Goal: Information Seeking & Learning: Learn about a topic

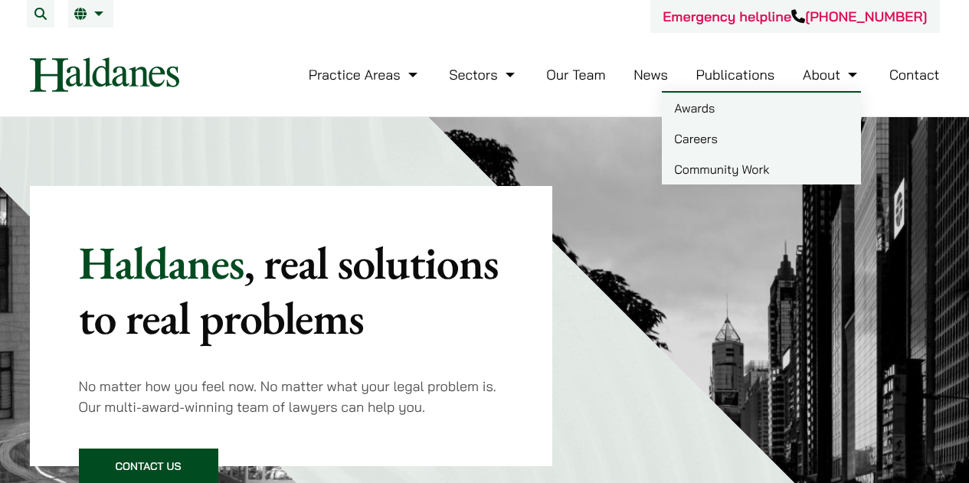
click at [694, 138] on link "Careers" at bounding box center [761, 138] width 199 height 31
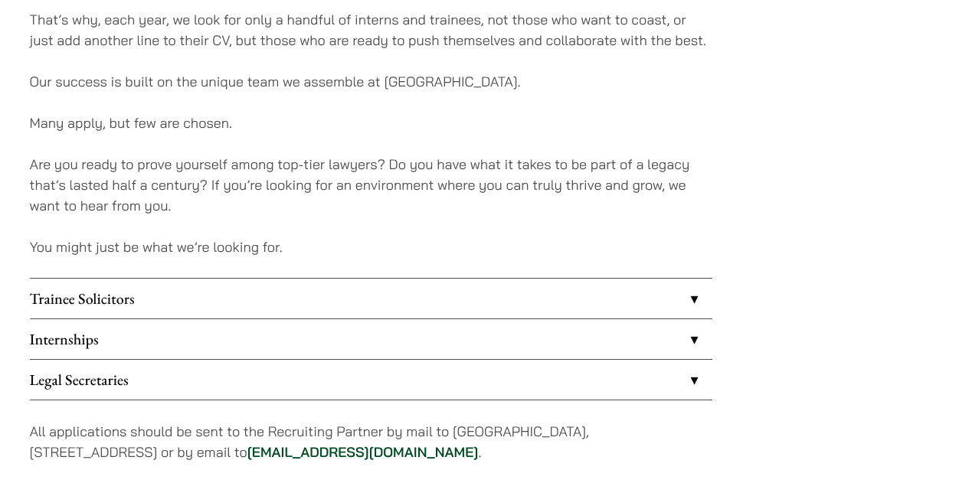
scroll to position [1225, 0]
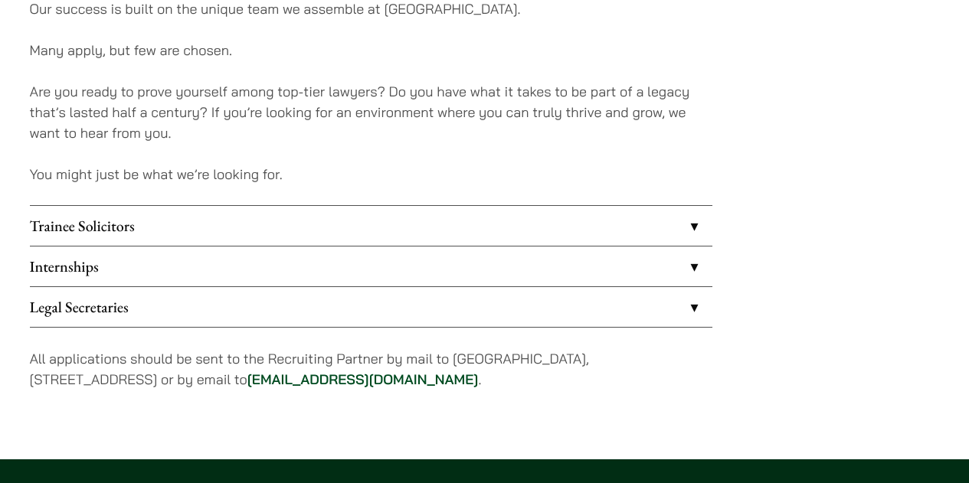
click at [214, 271] on link "Internships" at bounding box center [371, 267] width 682 height 40
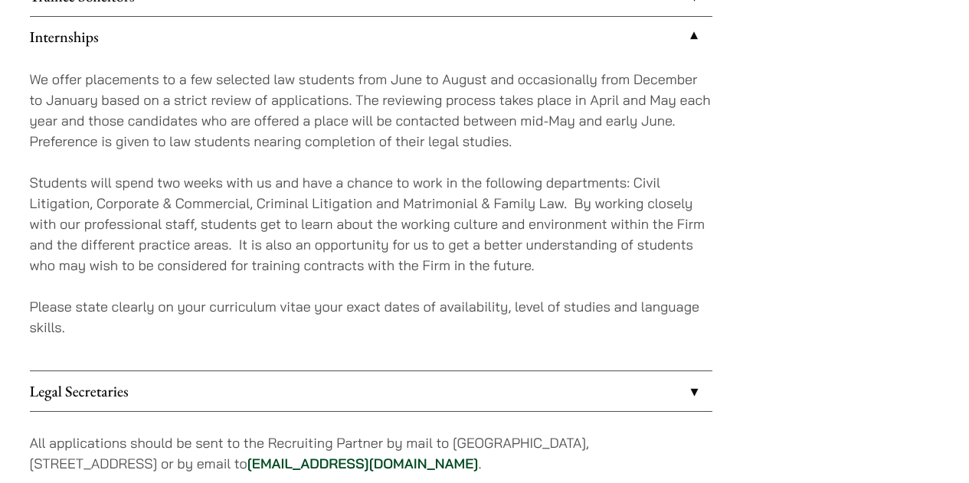
scroll to position [1302, 0]
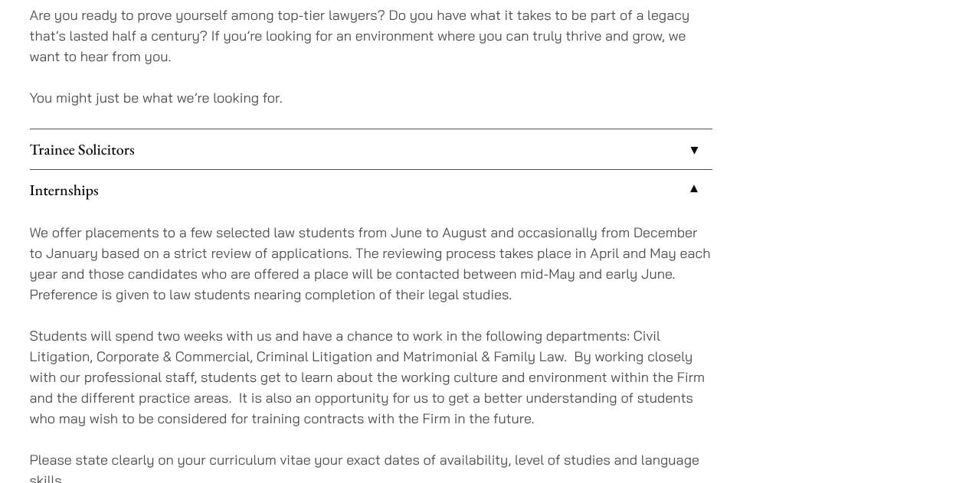
click at [514, 147] on link "Trainee Solicitors" at bounding box center [371, 149] width 682 height 40
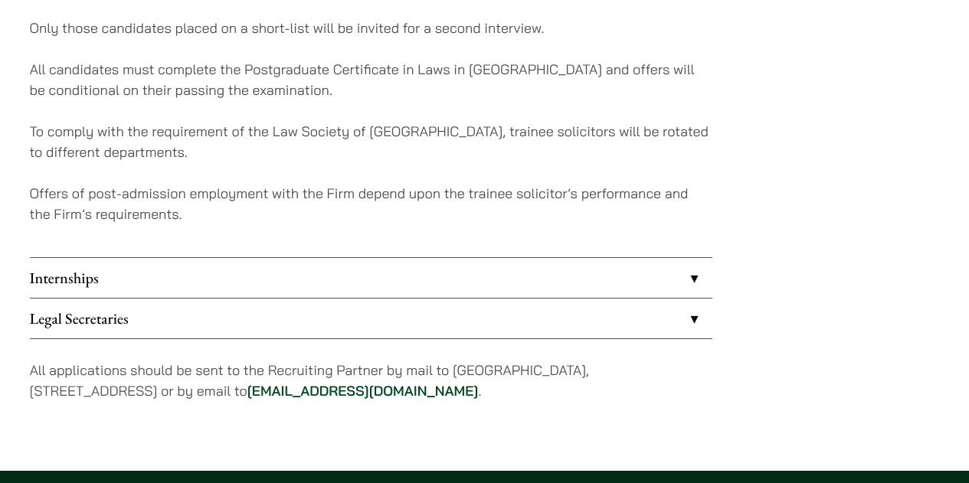
scroll to position [1608, 0]
